Goal: Task Accomplishment & Management: Manage account settings

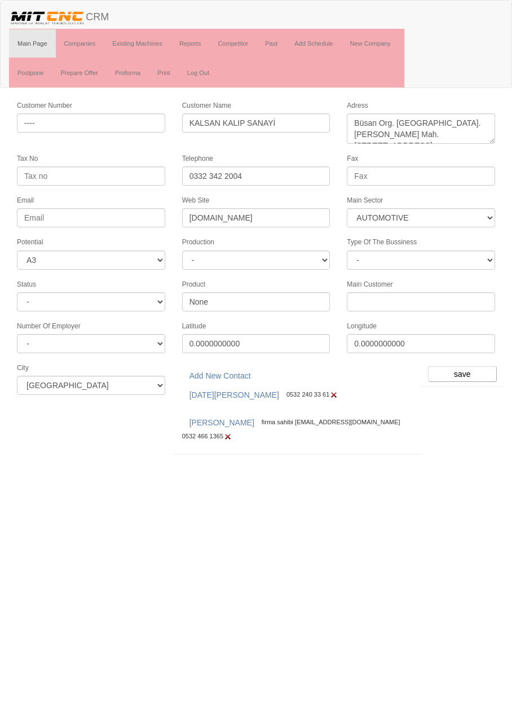
select select "370"
select select "3"
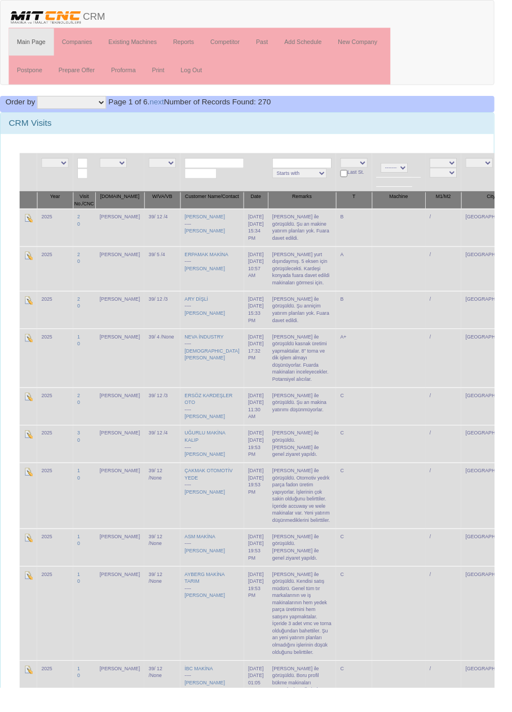
click at [360, 267] on td "A" at bounding box center [366, 278] width 37 height 46
click at [326, 45] on link "Add Schedule" at bounding box center [314, 43] width 56 height 28
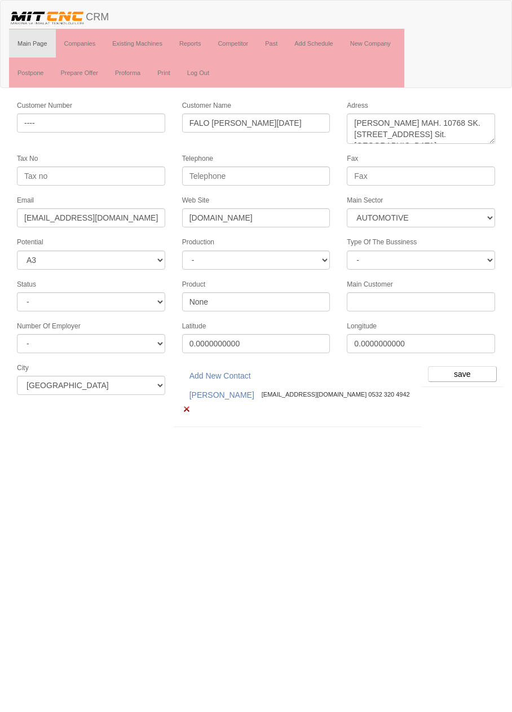
select select "370"
select select "3"
click at [463, 368] on input "save" at bounding box center [462, 374] width 69 height 16
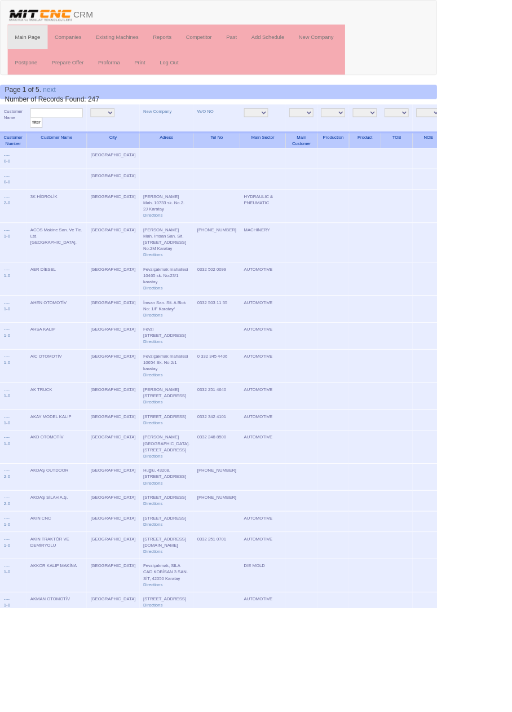
click at [88, 130] on input "text" at bounding box center [66, 132] width 61 height 11
click at [319, 45] on link "Add Schedule" at bounding box center [314, 43] width 56 height 28
